Goal: Information Seeking & Learning: Understand process/instructions

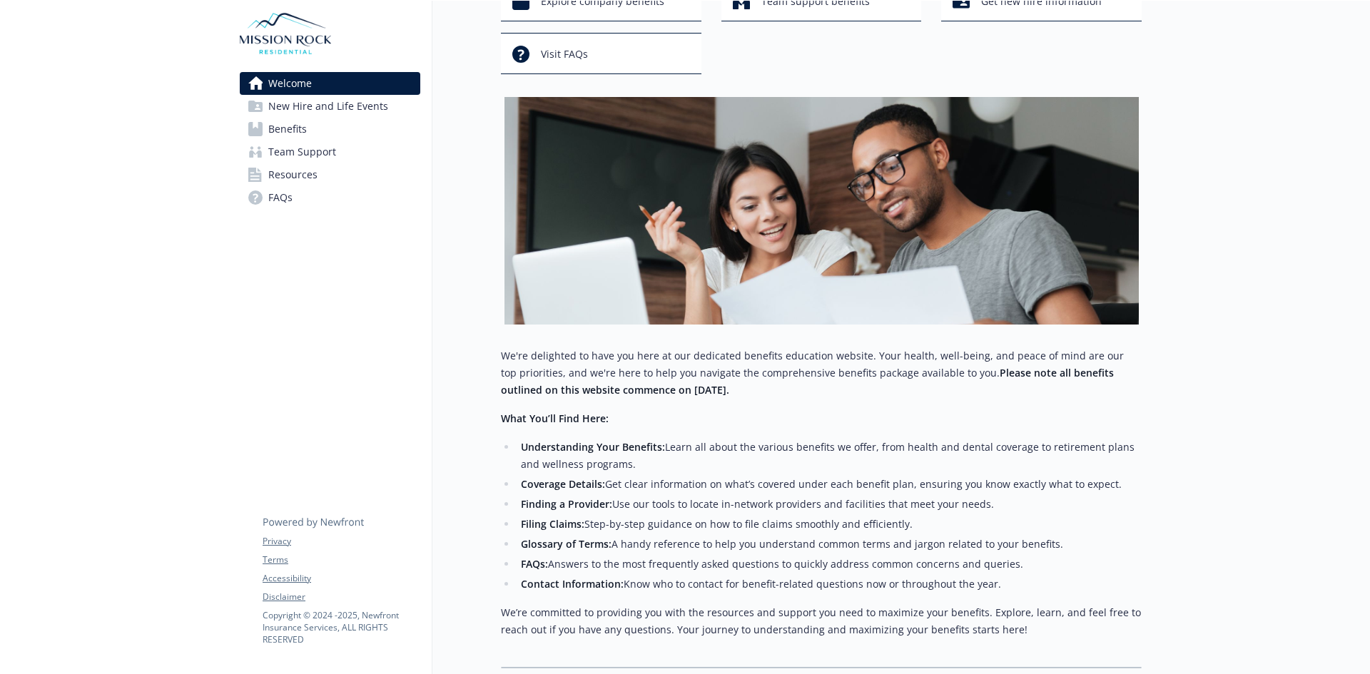
scroll to position [217, 0]
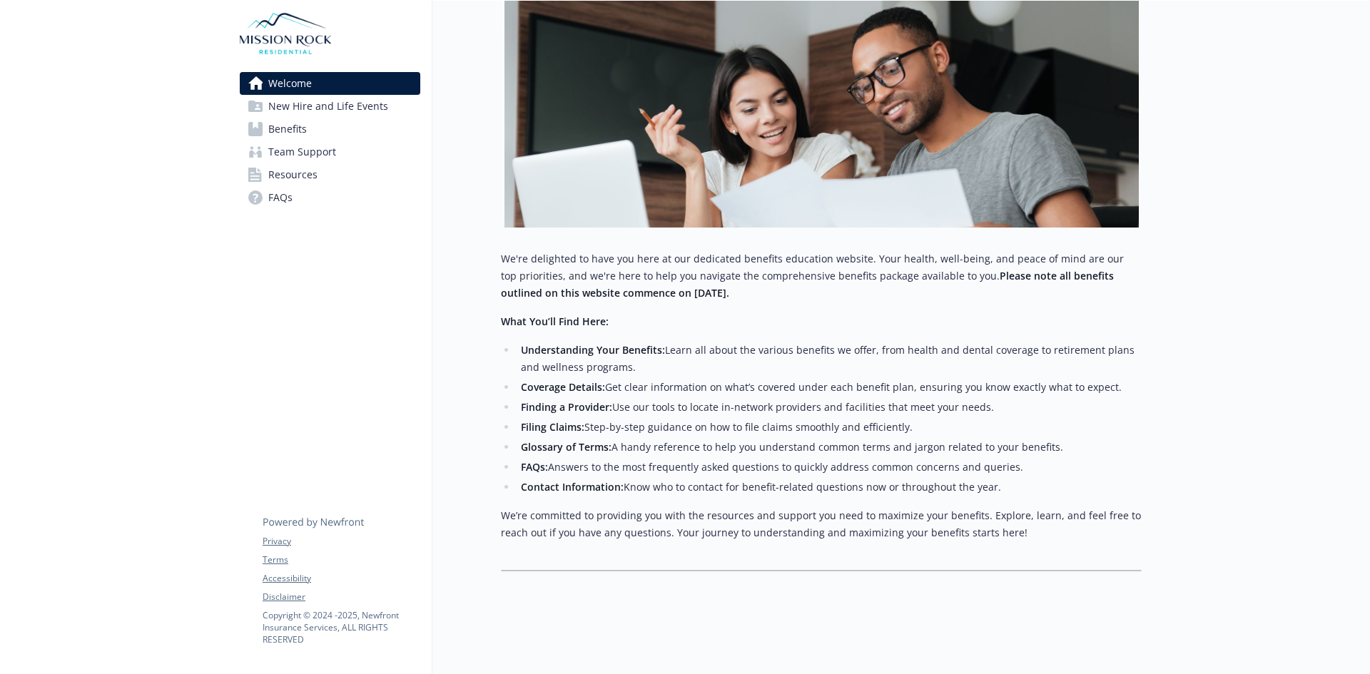
click at [385, 106] on link "New Hire and Life Events" at bounding box center [330, 106] width 181 height 23
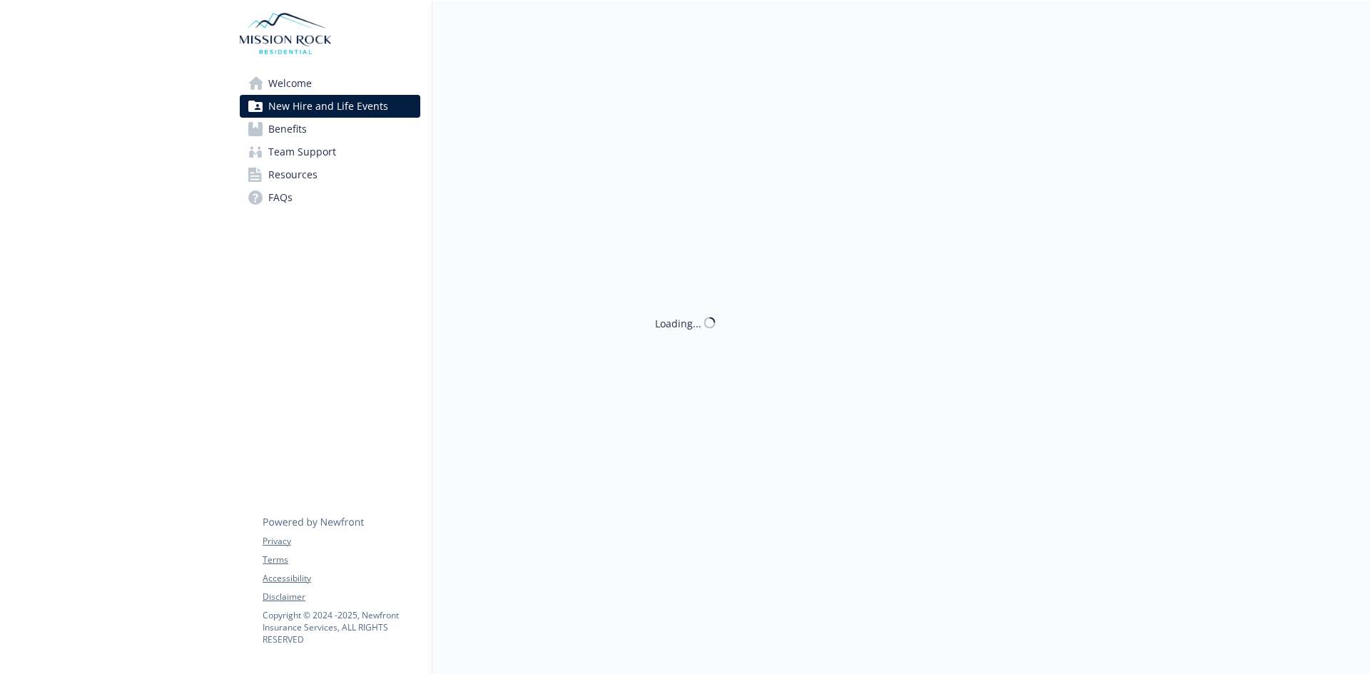
scroll to position [217, 0]
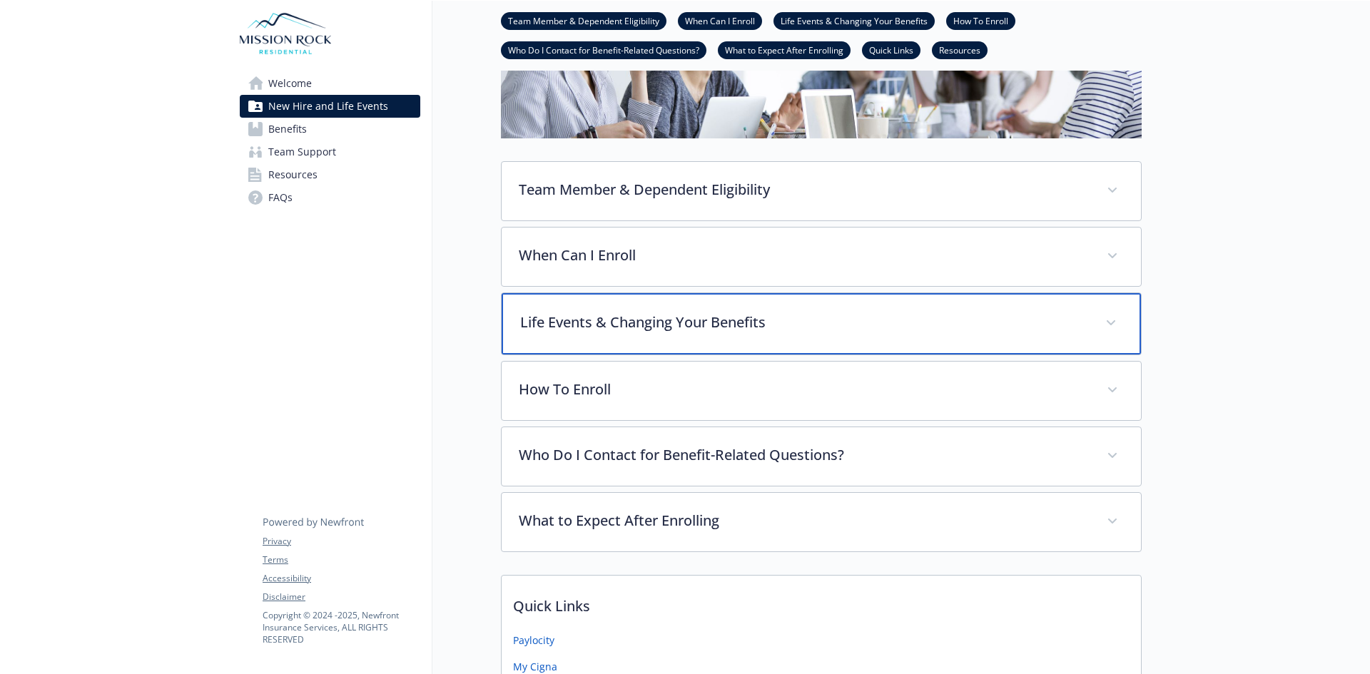
click at [1080, 308] on div "Life Events & Changing Your Benefits" at bounding box center [822, 323] width 640 height 61
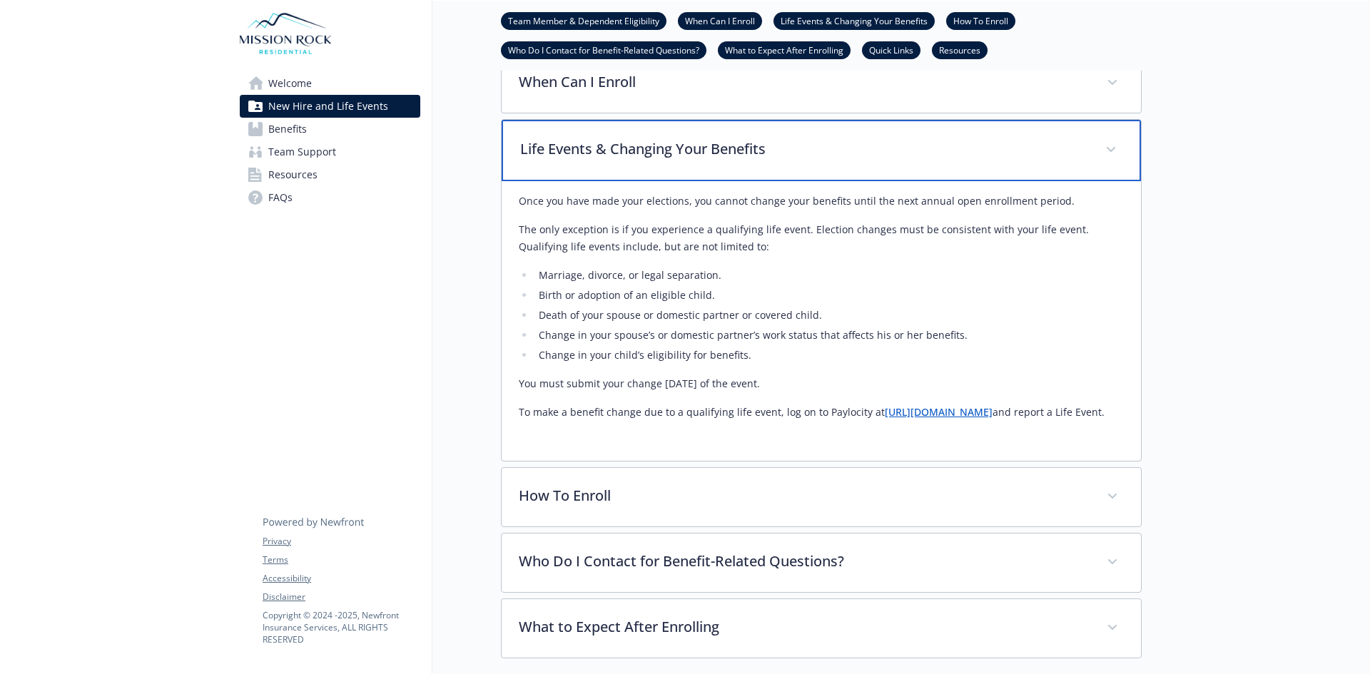
scroll to position [502, 0]
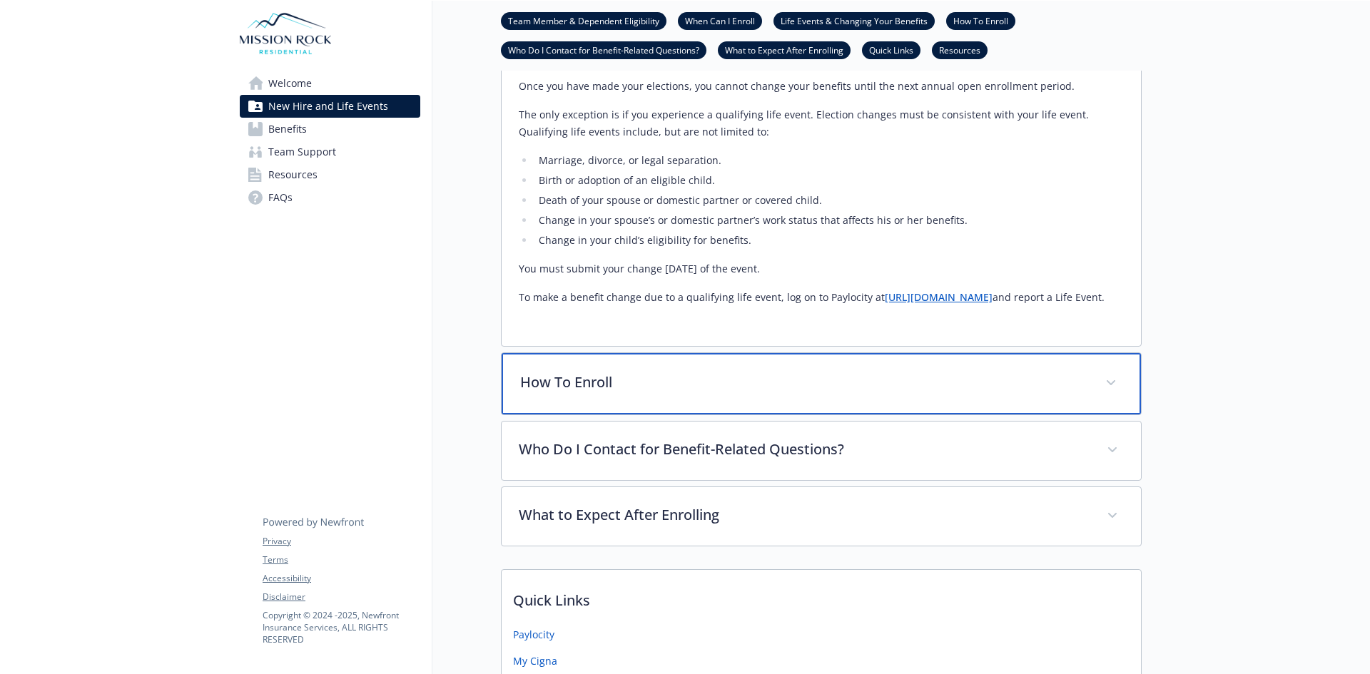
click at [708, 393] on p "How To Enroll" at bounding box center [804, 382] width 568 height 21
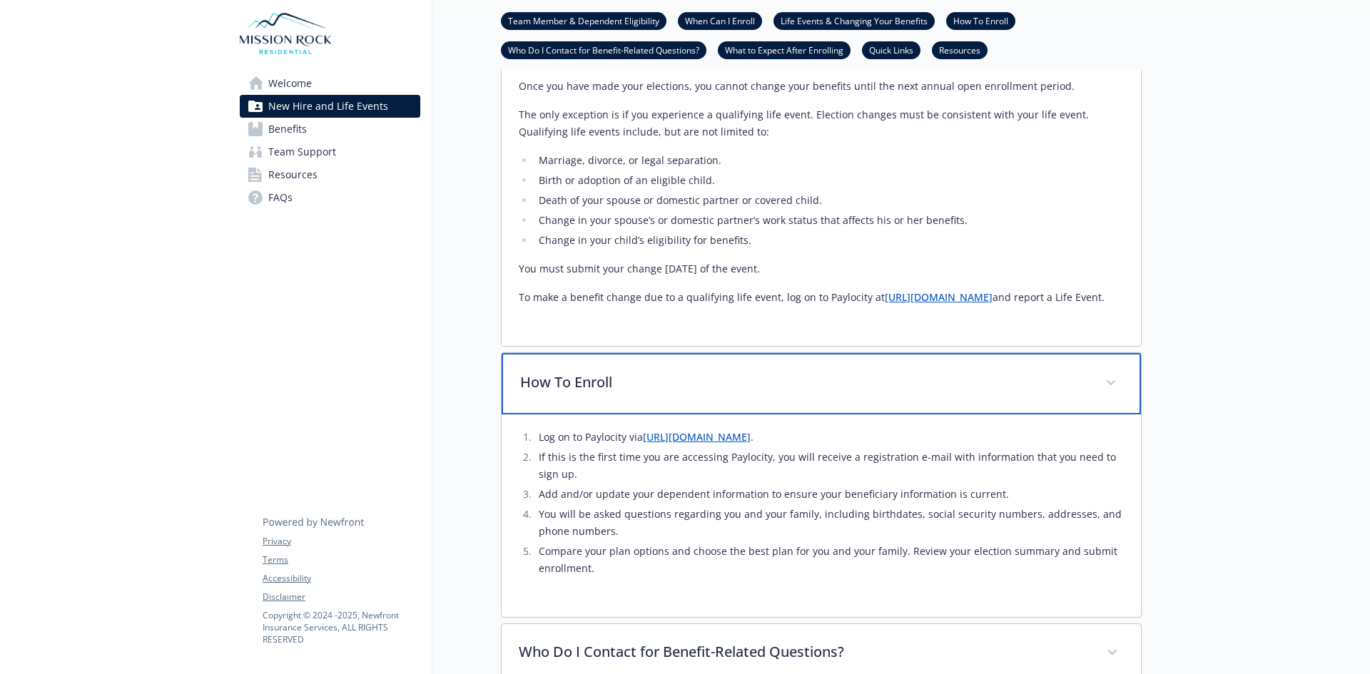
click at [708, 392] on p "How To Enroll" at bounding box center [804, 382] width 568 height 21
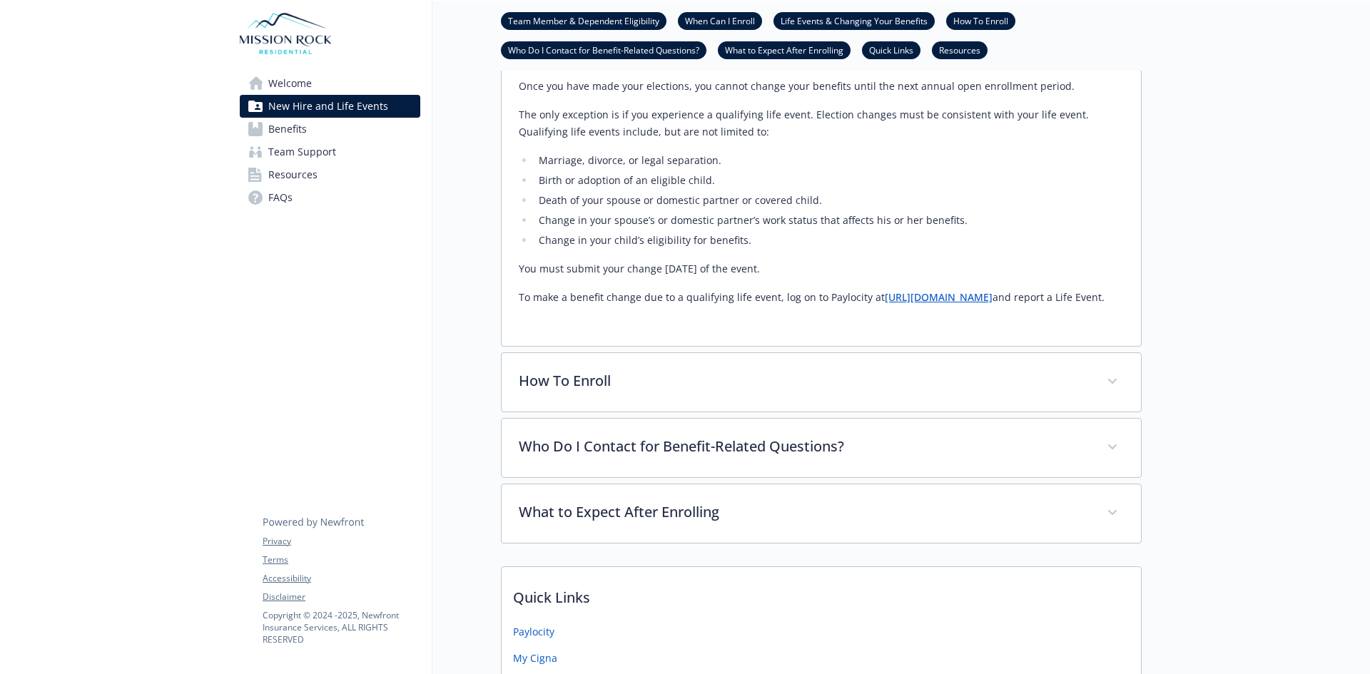
click at [315, 128] on link "Benefits" at bounding box center [330, 129] width 181 height 23
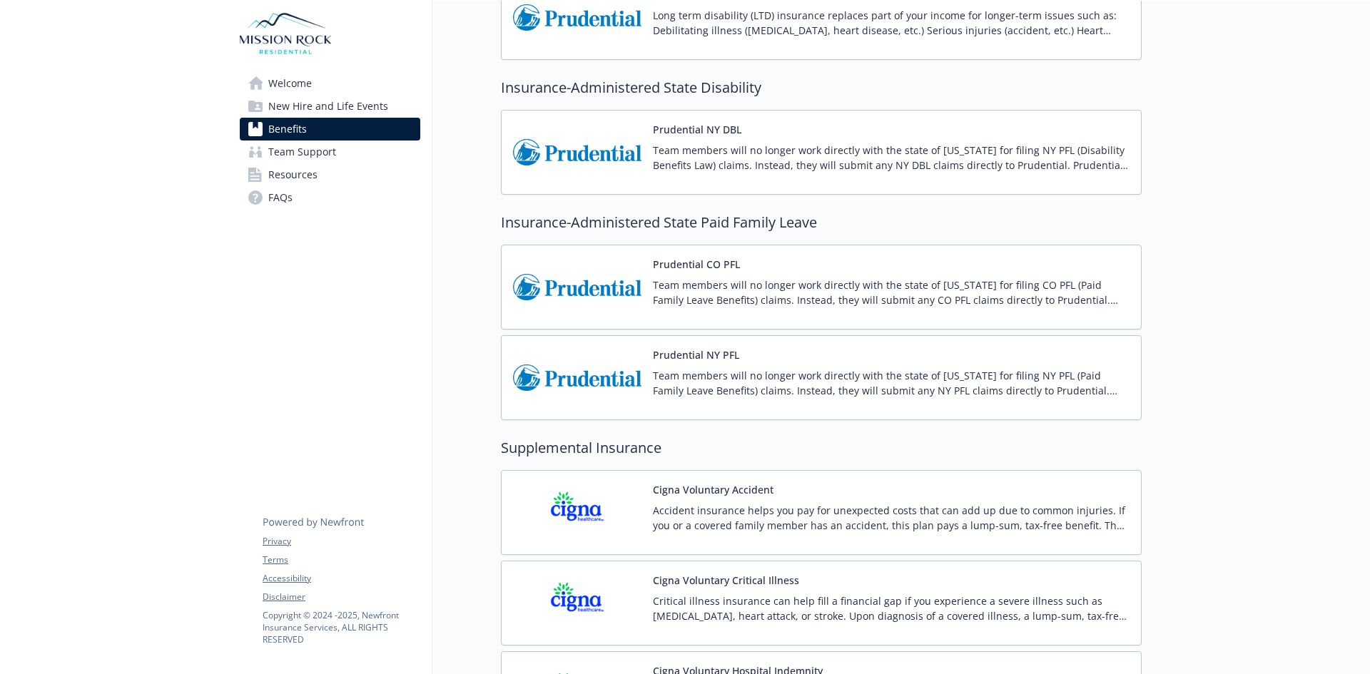
scroll to position [1359, 0]
